Goal: Task Accomplishment & Management: Use online tool/utility

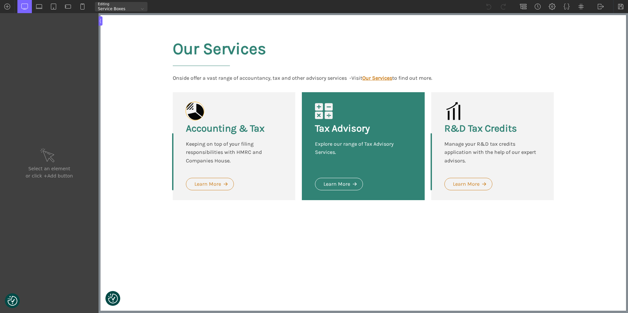
type input "fancy_icon-128-10"
type input "icon-accounting_tax"
click at [197, 114] on use at bounding box center [195, 111] width 18 height 18
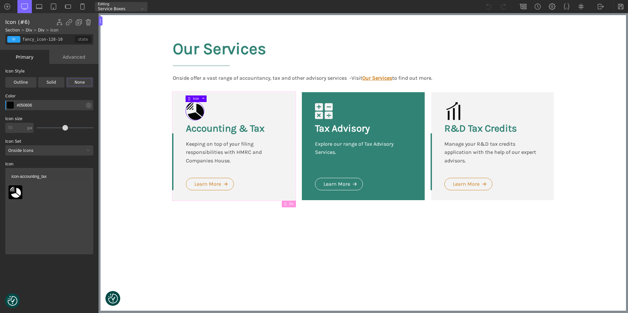
click at [86, 149] on div at bounding box center [88, 150] width 7 height 7
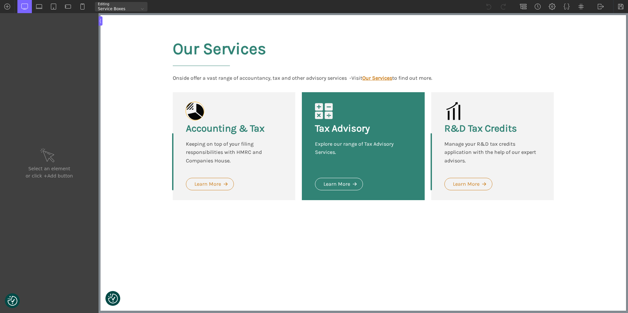
click at [197, 104] on use at bounding box center [195, 111] width 18 height 18
type input "fancy_icon-128-10"
type input "icon-accounting_tax"
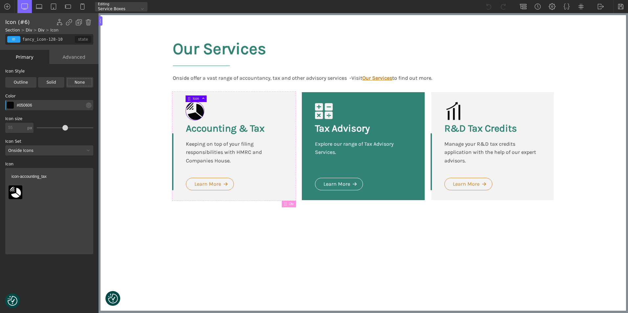
click at [47, 150] on div "Onside Icons" at bounding box center [44, 151] width 79 height 4
click at [26, 176] on div "Onside Icons" at bounding box center [49, 177] width 88 height 8
click at [85, 152] on div at bounding box center [88, 150] width 7 height 7
click at [43, 161] on div "Font Awesome" at bounding box center [49, 161] width 88 height 8
click at [34, 175] on input "icon-accounting_tax" at bounding box center [49, 176] width 81 height 10
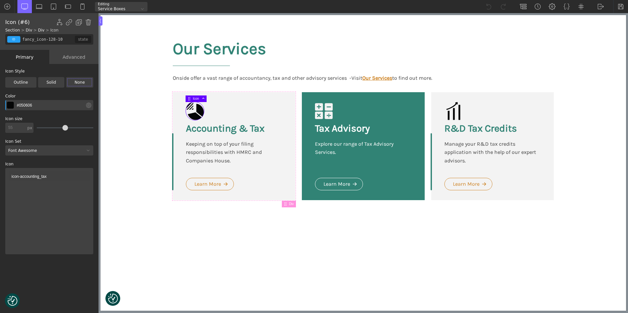
click at [85, 153] on div at bounding box center [88, 150] width 7 height 7
click at [45, 168] on div "Linearicons" at bounding box center [49, 169] width 88 height 8
click at [70, 149] on div "Linearicons" at bounding box center [44, 151] width 79 height 4
click at [41, 174] on div "Onside Icons" at bounding box center [49, 177] width 88 height 8
type input "fancy_icon-133-10"
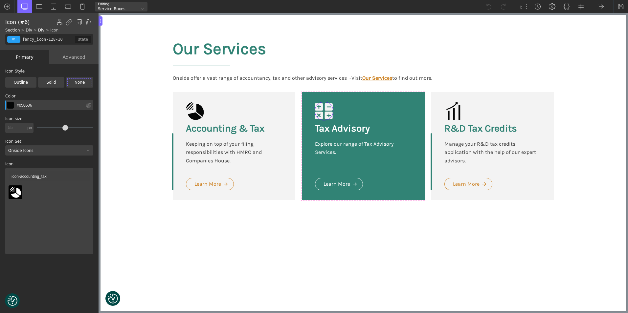
type input "icon-outsourced_finance"
type input "color(10)"
click at [319, 111] on icon at bounding box center [324, 111] width 18 height 18
click at [10, 164] on label "Icon" at bounding box center [49, 164] width 88 height 4
click at [86, 150] on div at bounding box center [88, 150] width 7 height 7
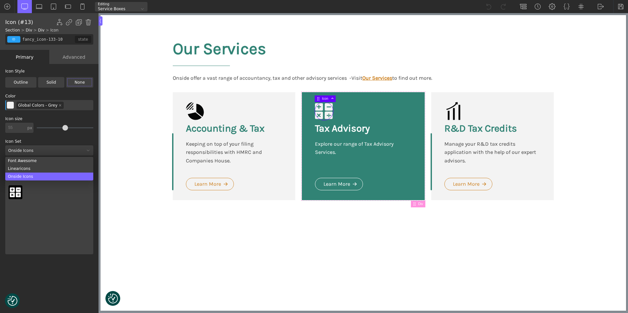
click at [47, 173] on div "Onside Icons" at bounding box center [49, 177] width 88 height 8
click at [50, 203] on div at bounding box center [49, 219] width 81 height 66
click at [37, 270] on div "Icon Set Onside Icons Font Awesome Linearicons Onside Icons Icon icon-outsource…" at bounding box center [49, 225] width 88 height 170
type input "fancy_icon-140-10"
type input "icon-r_d_tax_credits"
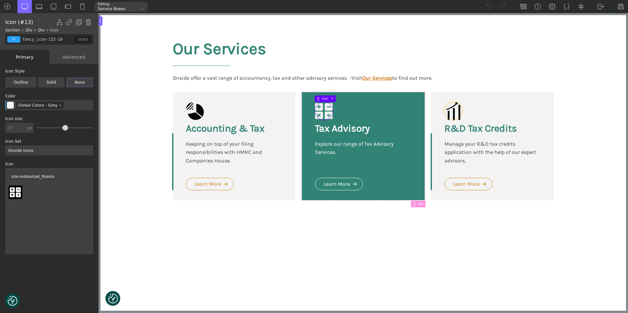
type input "#050606"
click at [450, 111] on icon at bounding box center [453, 111] width 18 height 18
